Goal: Transaction & Acquisition: Purchase product/service

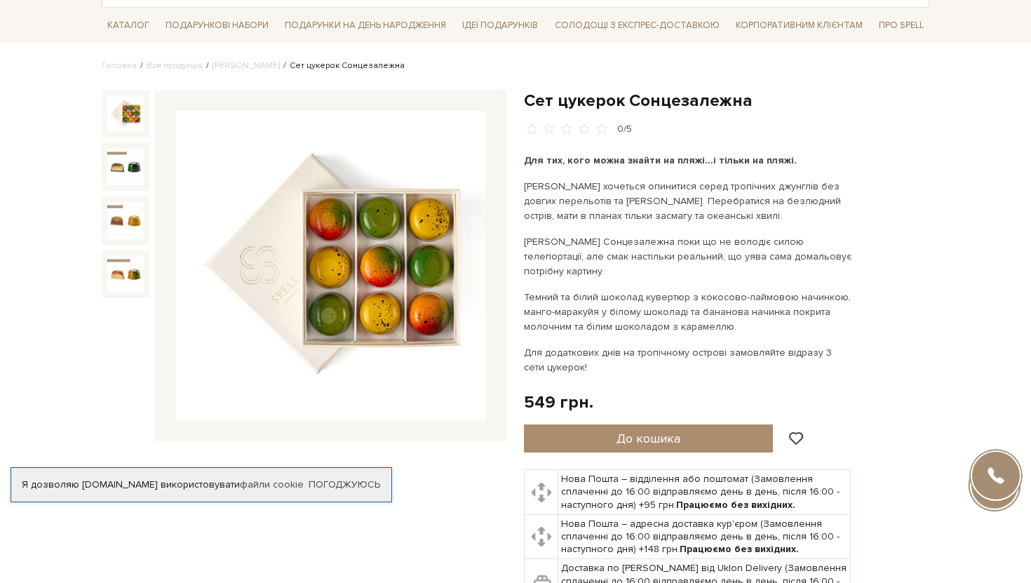
scroll to position [109, 0]
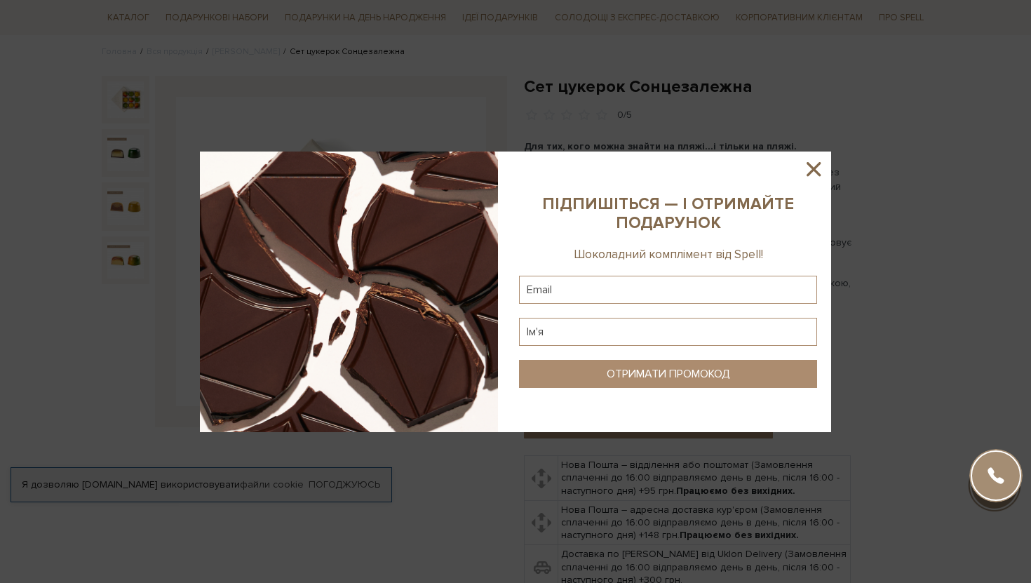
click at [820, 167] on icon at bounding box center [814, 169] width 24 height 24
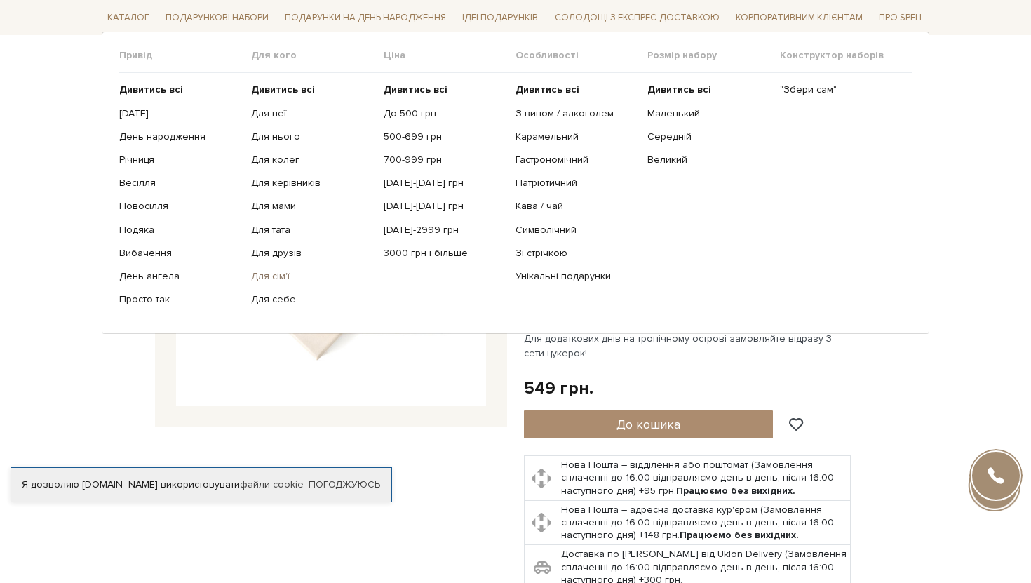
click at [280, 278] on link "Для сім'ї" at bounding box center [311, 276] width 121 height 13
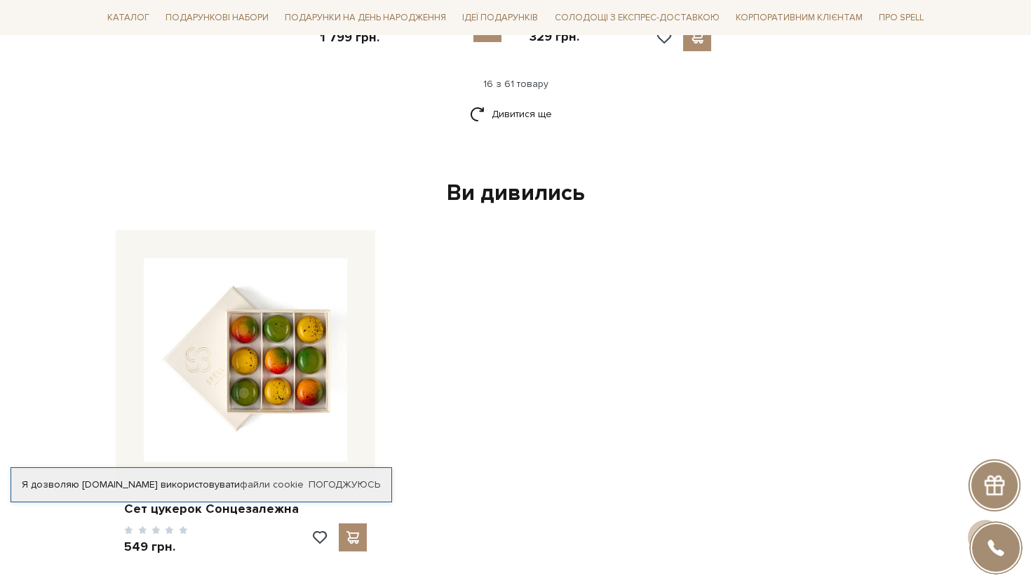
scroll to position [2134, 0]
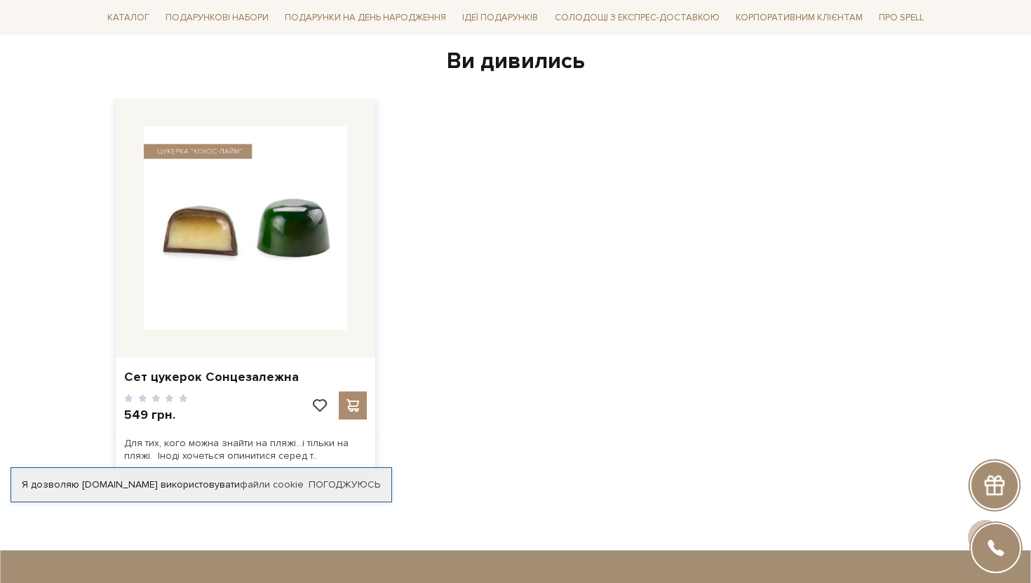
click at [323, 175] on img at bounding box center [245, 227] width 203 height 203
